Goal: Find specific page/section: Find specific page/section

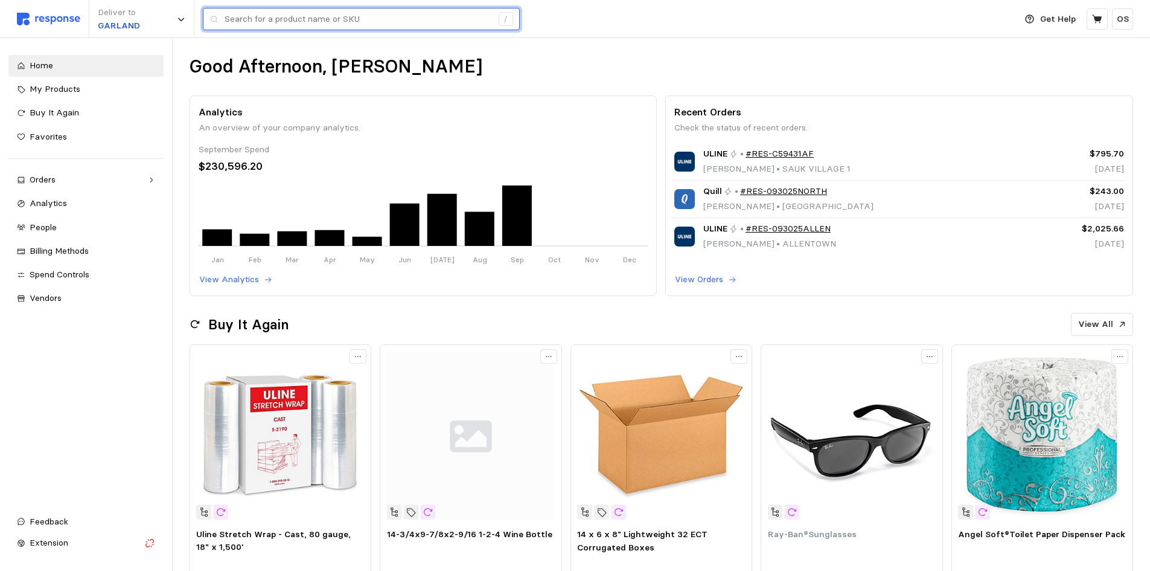
click at [291, 20] on input "text" at bounding box center [358, 19] width 267 height 22
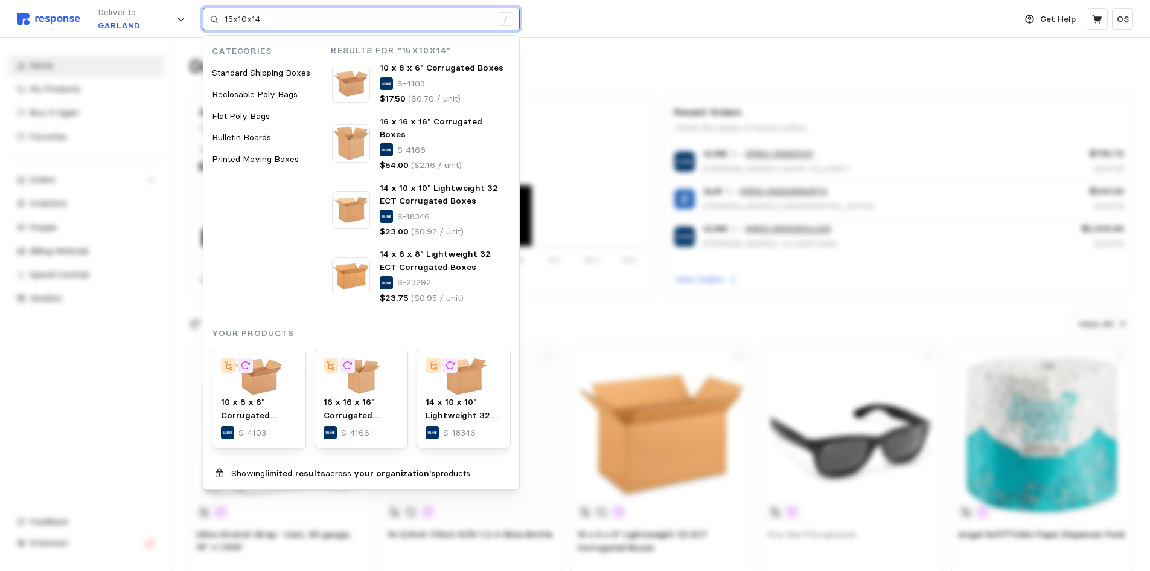
type input "15x10x14"
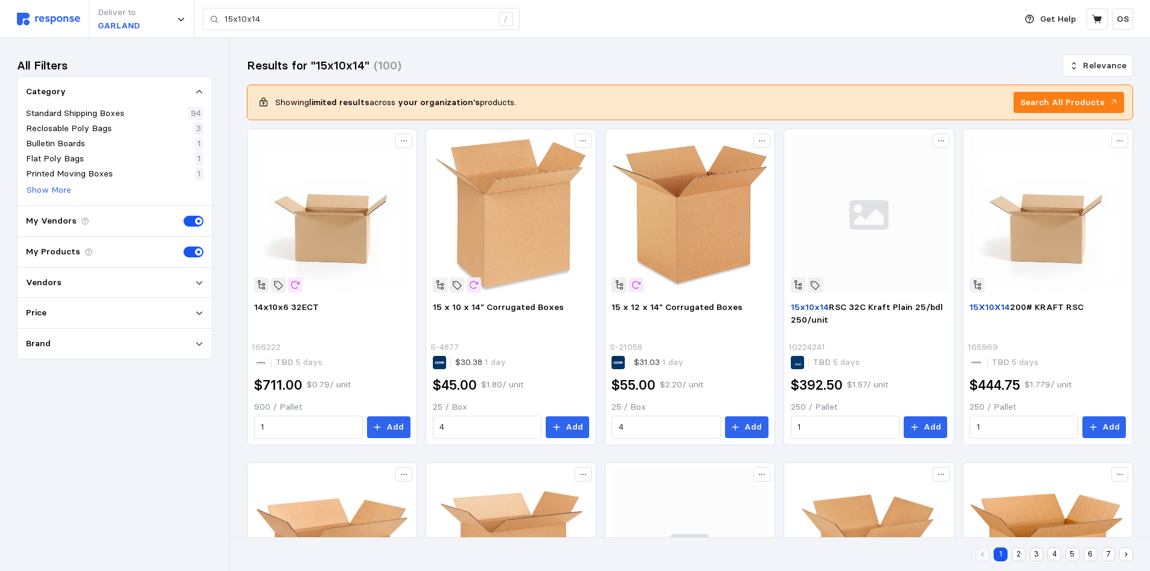
click at [53, 222] on p "My Vendors" at bounding box center [51, 220] width 51 height 13
click at [108, 220] on div "My Vendors" at bounding box center [115, 221] width 194 height 31
click at [72, 283] on div "Vendors" at bounding box center [115, 282] width 178 height 13
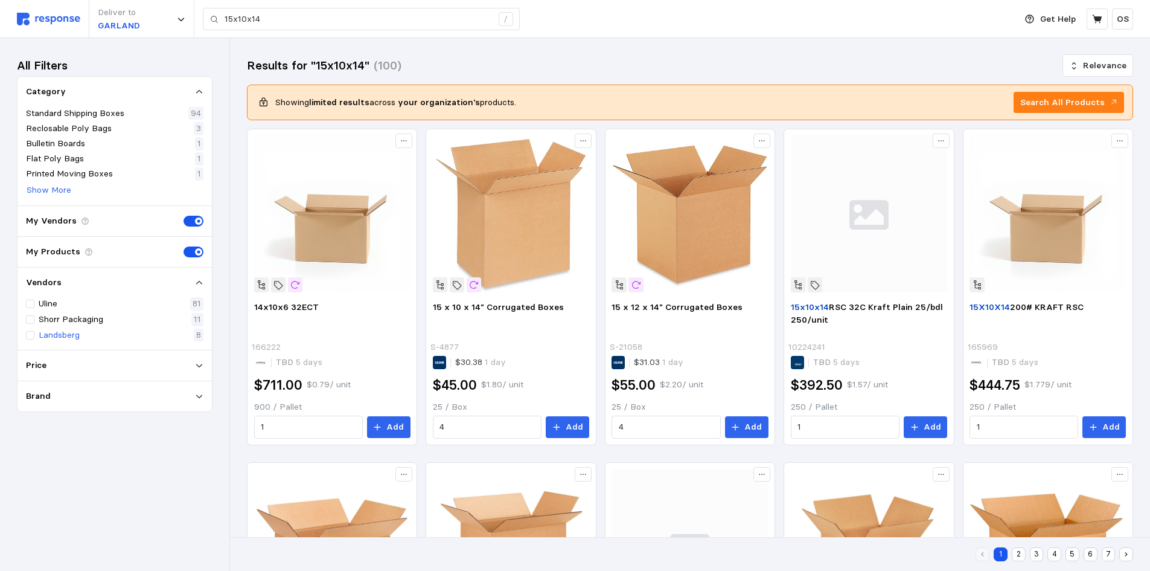
click at [48, 336] on p "Landsberg" at bounding box center [59, 334] width 41 height 13
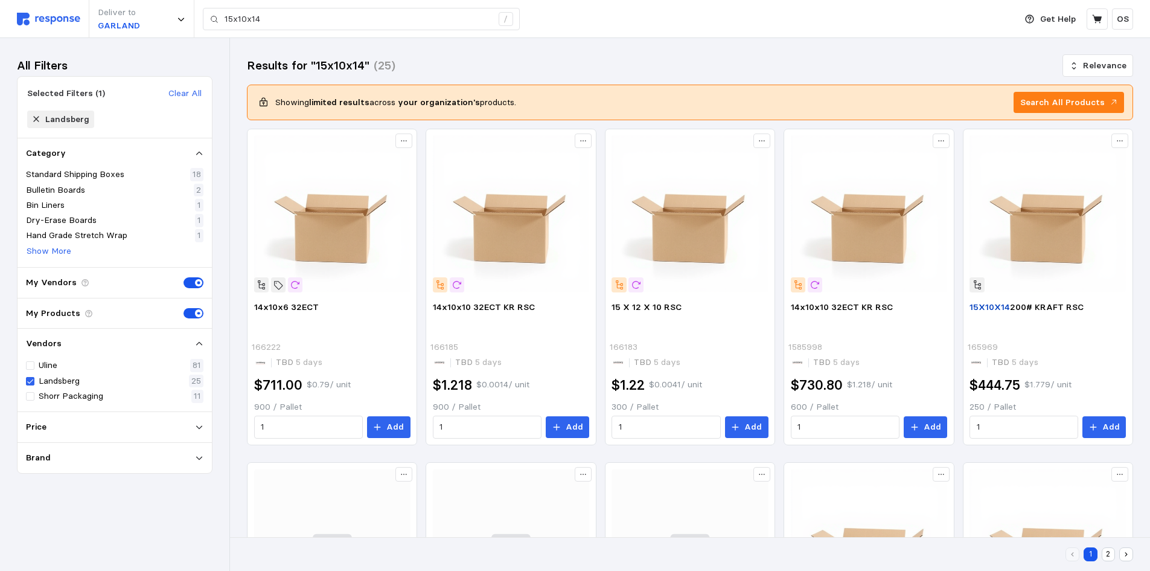
click at [230, 409] on div "Home My Products Buy It Again Favorites Orders Needs Review Processing Complete…" at bounding box center [115, 304] width 246 height 533
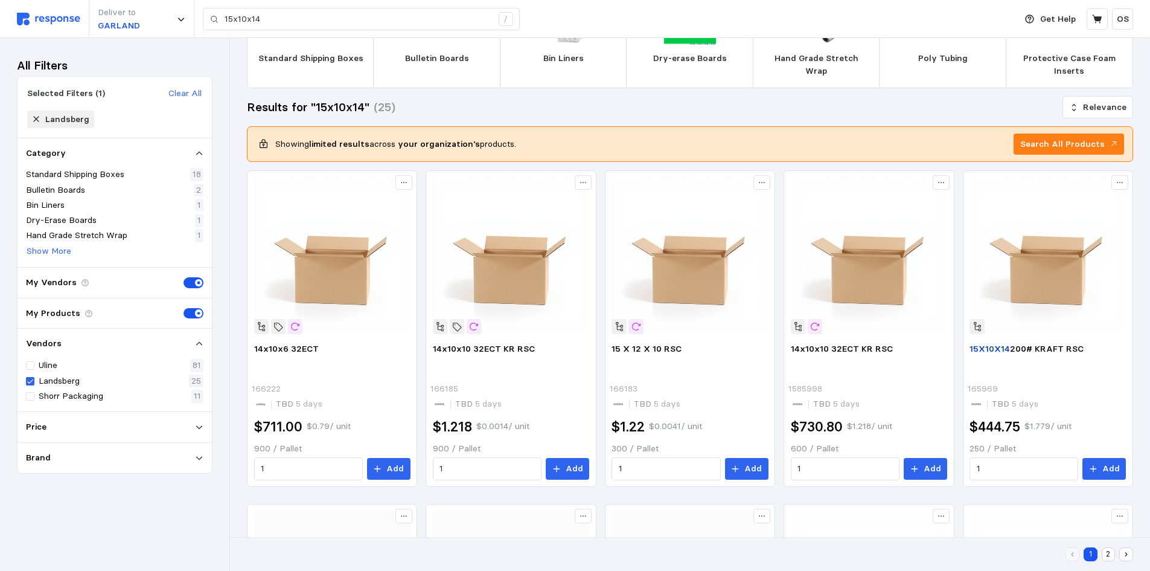
scroll to position [80, 0]
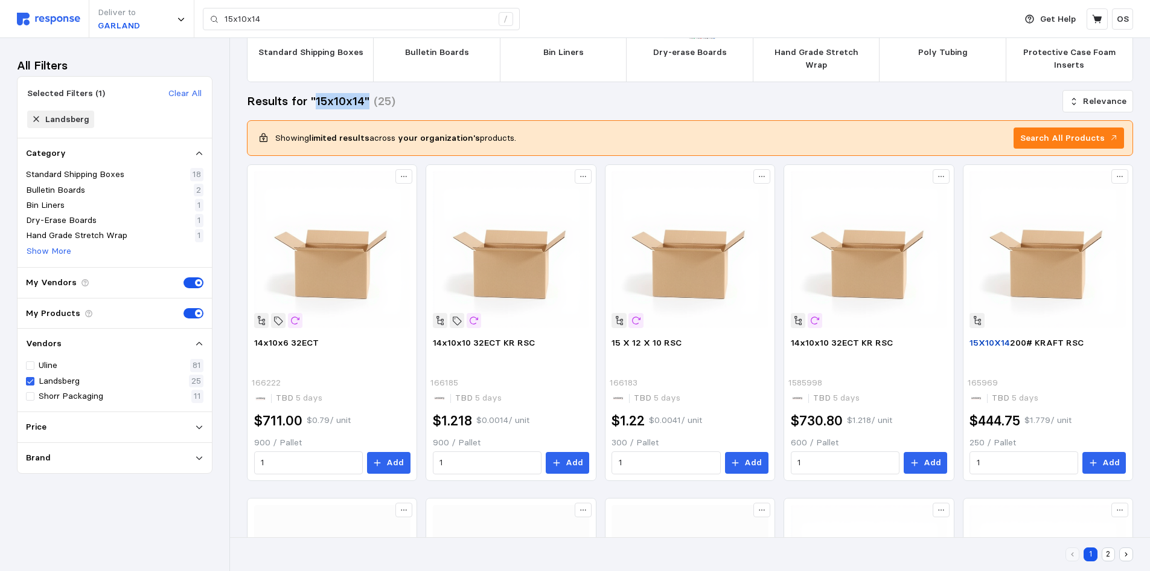
drag, startPoint x: 313, startPoint y: 100, endPoint x: 366, endPoint y: 98, distance: 53.1
click at [366, 98] on h3 "Results for "15x10x14"" at bounding box center [308, 101] width 123 height 16
drag, startPoint x: 363, startPoint y: 101, endPoint x: 317, endPoint y: 100, distance: 46.5
click at [317, 100] on h3 "Results for "15x10x14"" at bounding box center [308, 101] width 123 height 16
